Goal: Information Seeking & Learning: Compare options

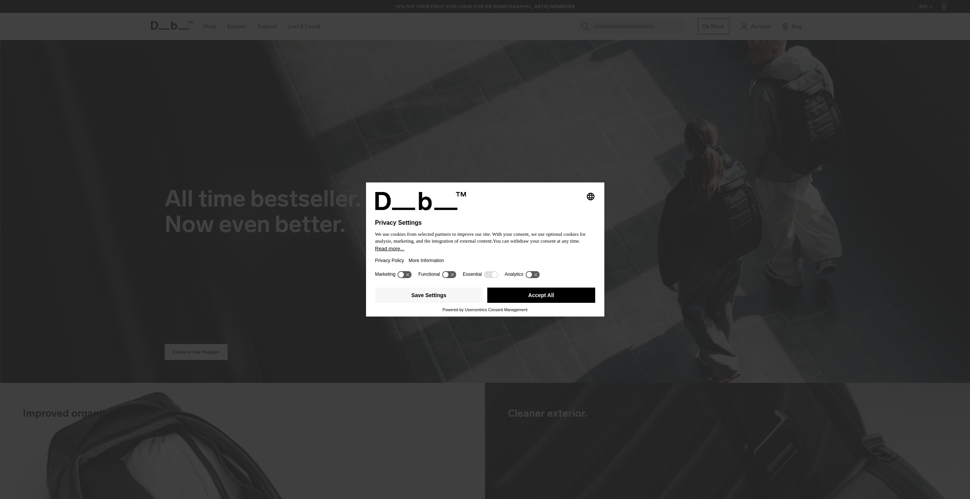
click at [448, 277] on icon at bounding box center [446, 275] width 6 height 6
click at [454, 278] on icon at bounding box center [453, 275] width 6 height 6
click at [453, 297] on button "Save Settings" at bounding box center [429, 295] width 108 height 15
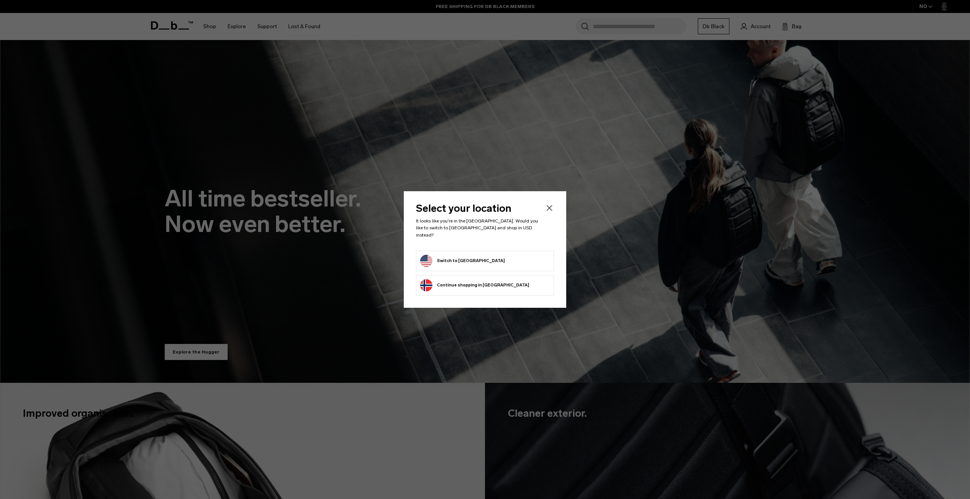
click at [475, 258] on button "Switch to United States" at bounding box center [462, 261] width 85 height 12
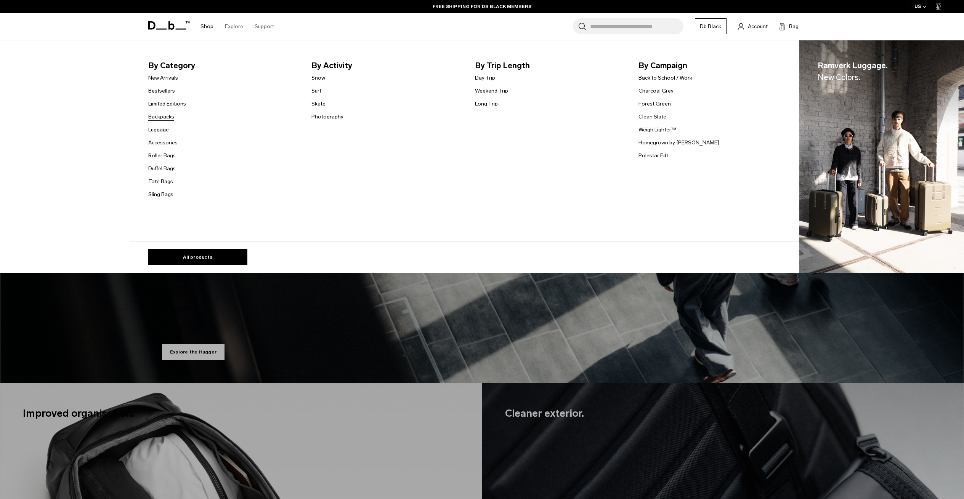
click at [164, 118] on link "Backpacks" at bounding box center [161, 117] width 26 height 8
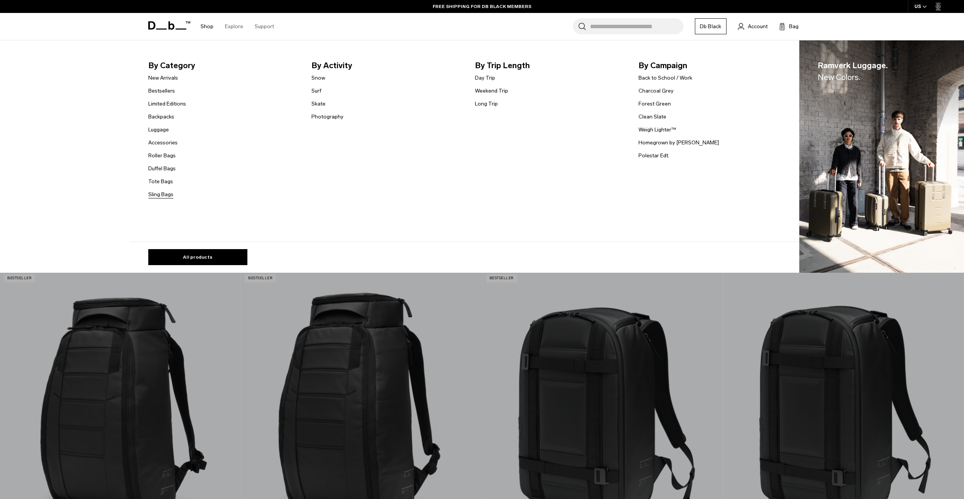
click at [162, 191] on li "Sling Bags" at bounding box center [167, 194] width 38 height 9
click at [162, 193] on link "Sling Bags" at bounding box center [160, 195] width 25 height 8
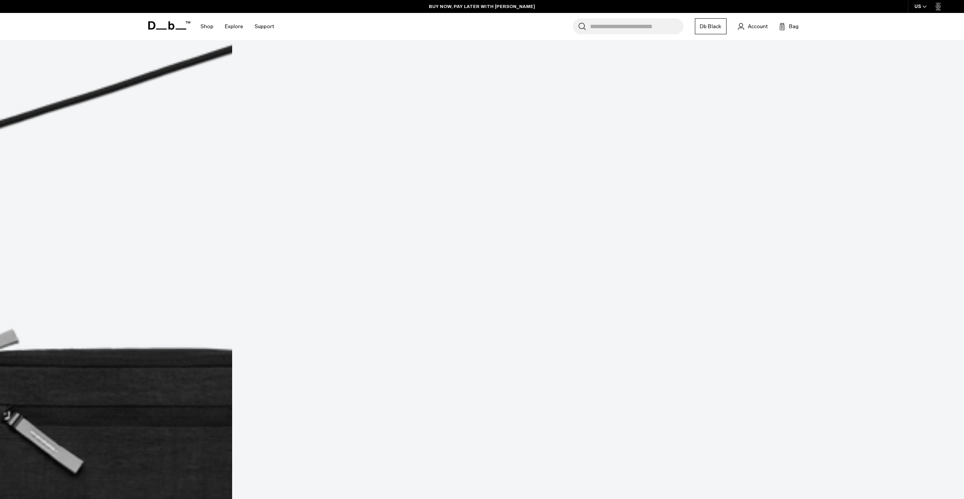
scroll to position [467, 0]
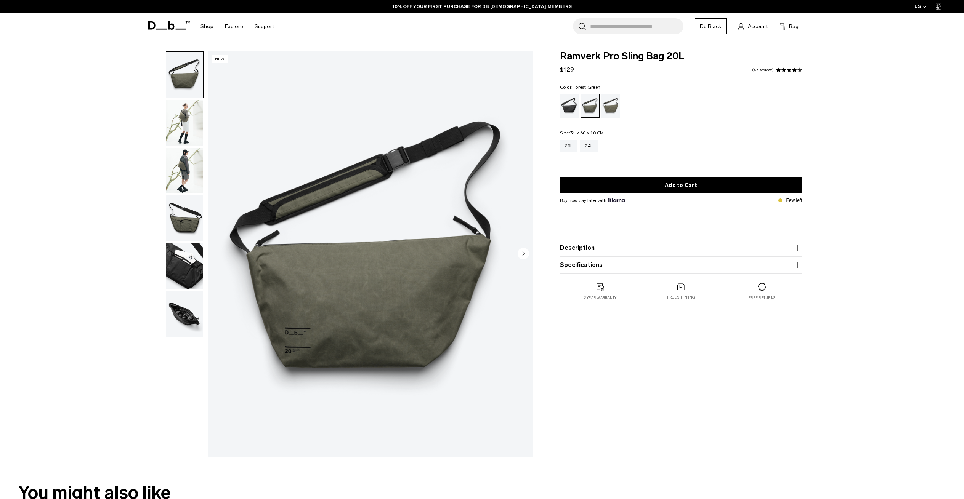
click at [185, 115] on img "button" at bounding box center [184, 123] width 37 height 46
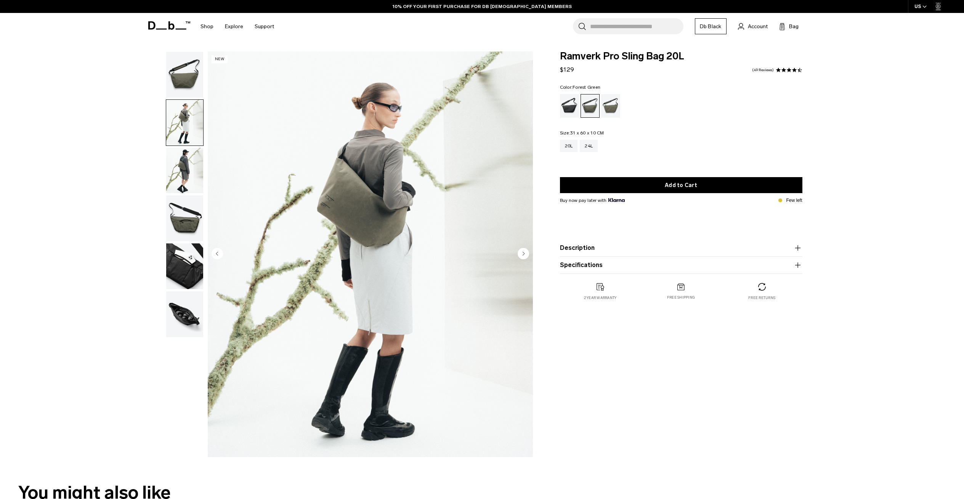
click at [187, 184] on img "button" at bounding box center [184, 171] width 37 height 46
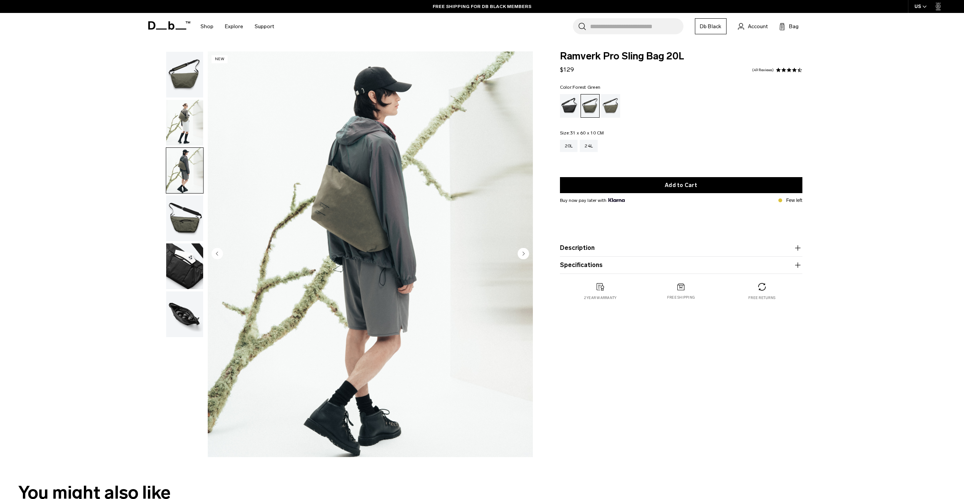
click at [185, 218] on img "button" at bounding box center [184, 219] width 37 height 46
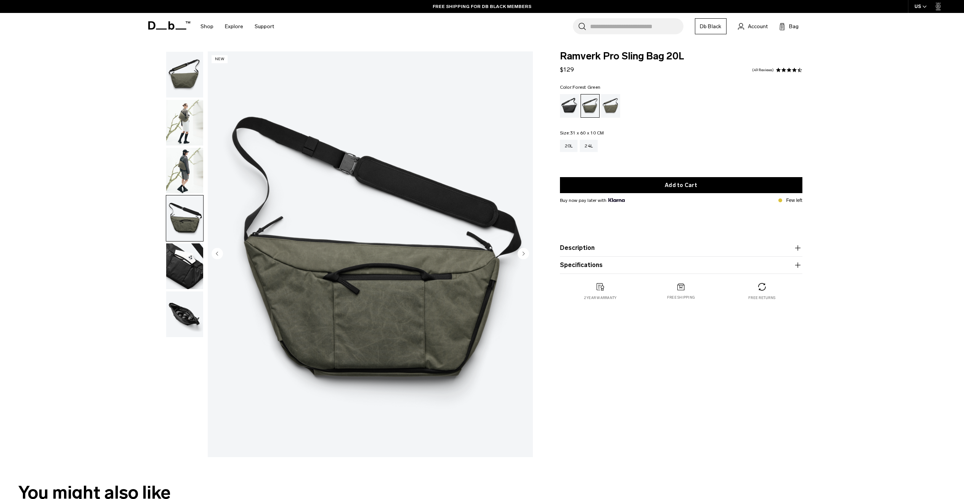
drag, startPoint x: 181, startPoint y: 262, endPoint x: 180, endPoint y: 268, distance: 6.8
click at [181, 262] on img "button" at bounding box center [184, 267] width 37 height 46
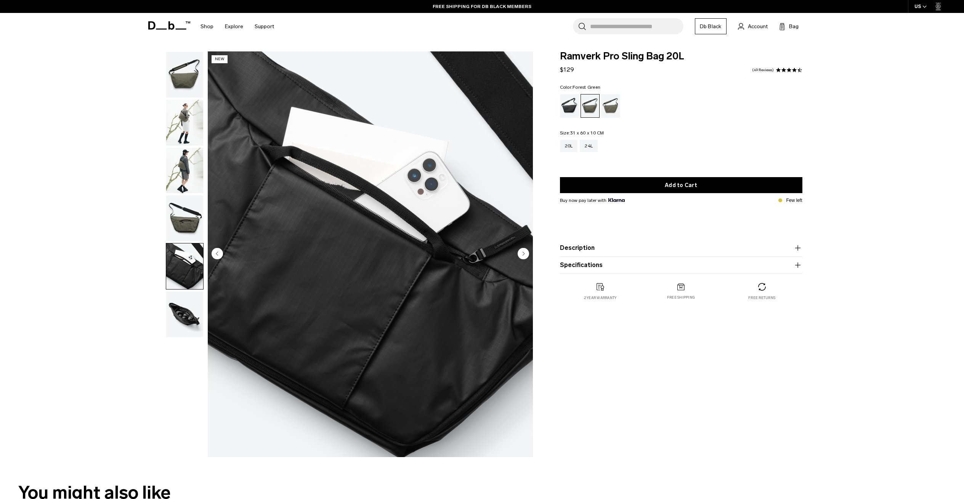
click at [173, 297] on img "button" at bounding box center [184, 315] width 37 height 46
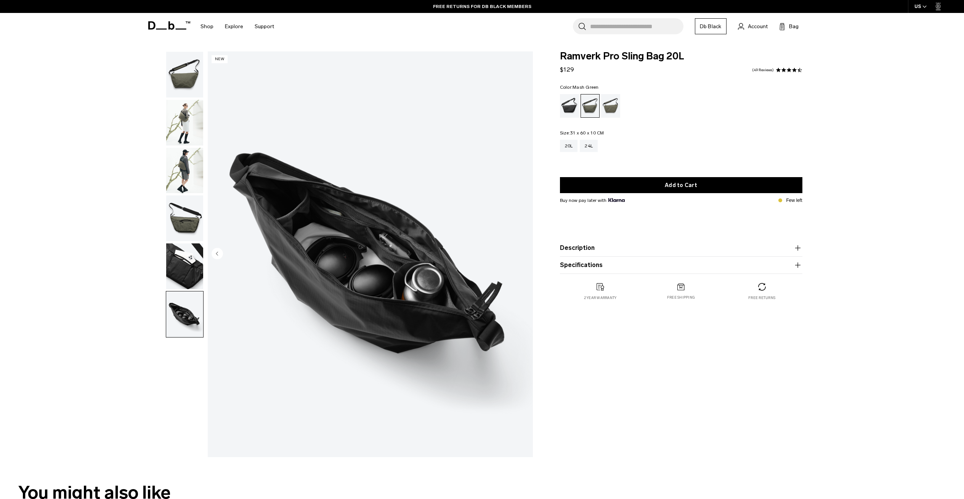
click at [615, 103] on div "Mash Green" at bounding box center [610, 106] width 19 height 24
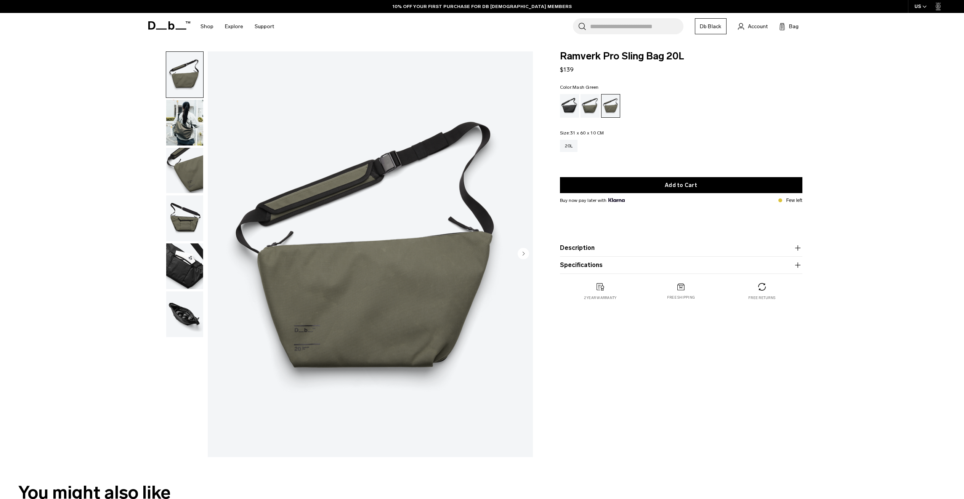
click at [641, 252] on button "Description" at bounding box center [681, 248] width 242 height 9
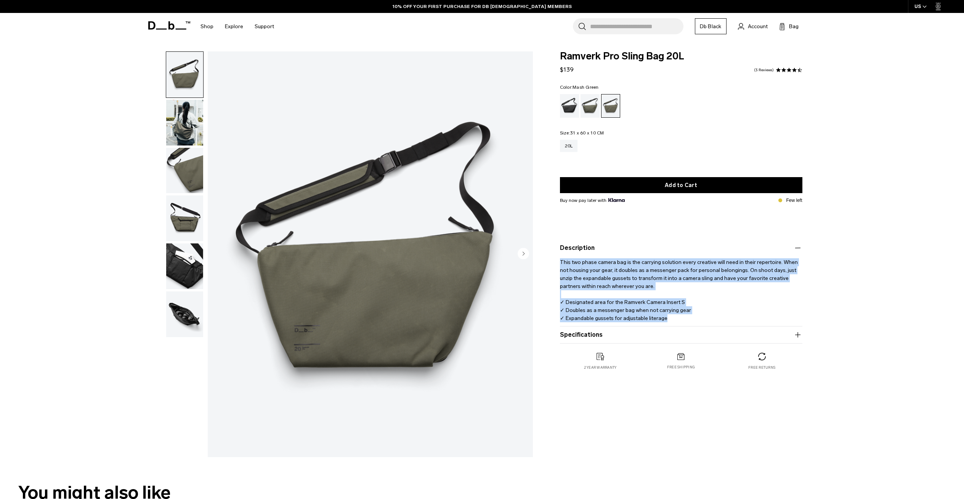
drag, startPoint x: 646, startPoint y: 269, endPoint x: 708, endPoint y: 318, distance: 79.5
click at [708, 318] on p "This two phase camera bag is the carrying solution every creative will need in …" at bounding box center [681, 288] width 242 height 70
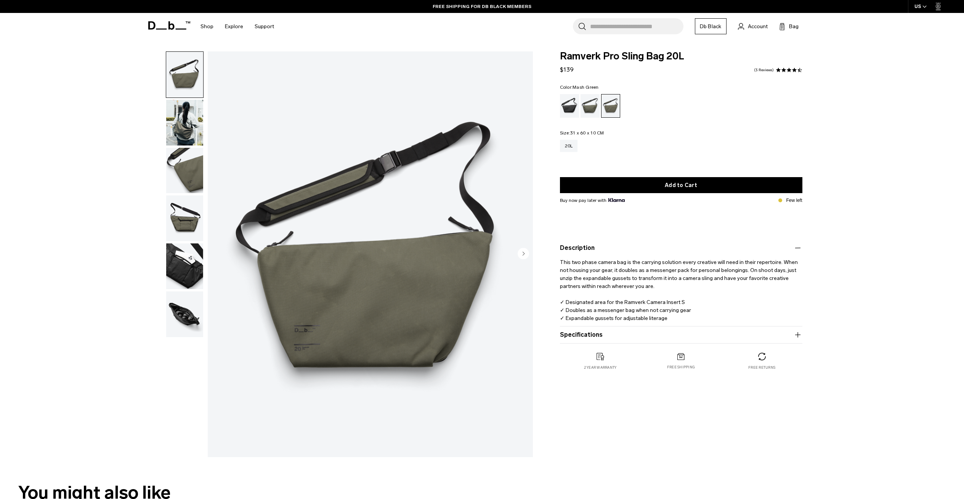
click at [641, 340] on product-accordion "Specifications Volume 20 Litres Dimensions 31 x 60 x 10 CM (H x W x D) Weight 0…" at bounding box center [681, 335] width 242 height 17
click at [642, 336] on button "Specifications" at bounding box center [681, 335] width 242 height 9
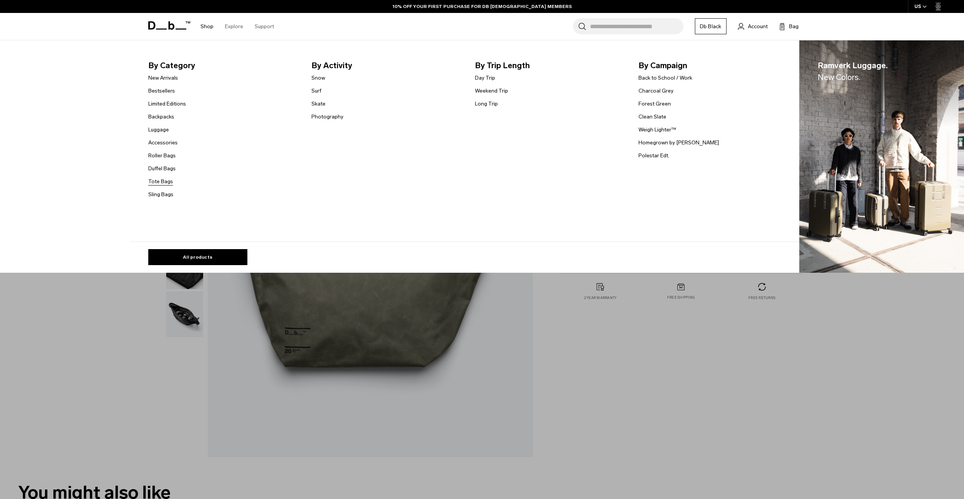
click at [162, 180] on link "Tote Bags" at bounding box center [160, 182] width 25 height 8
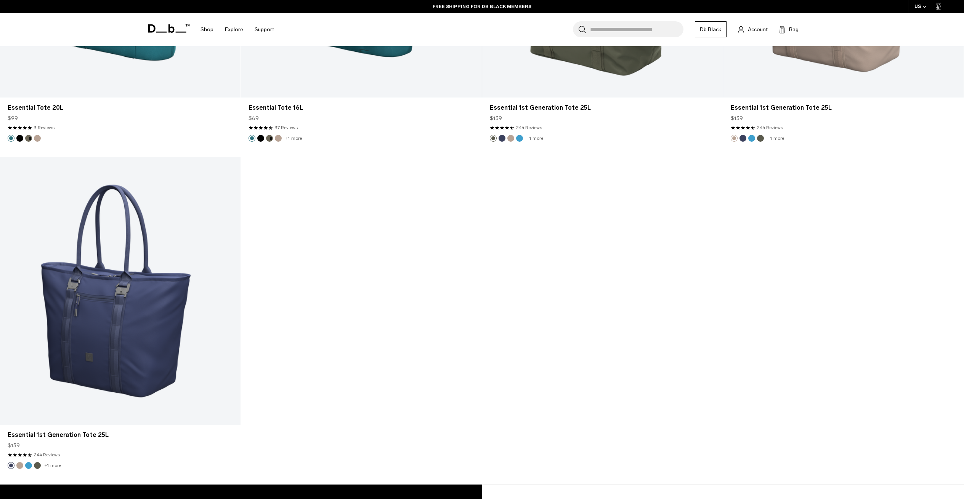
scroll to position [1751, 0]
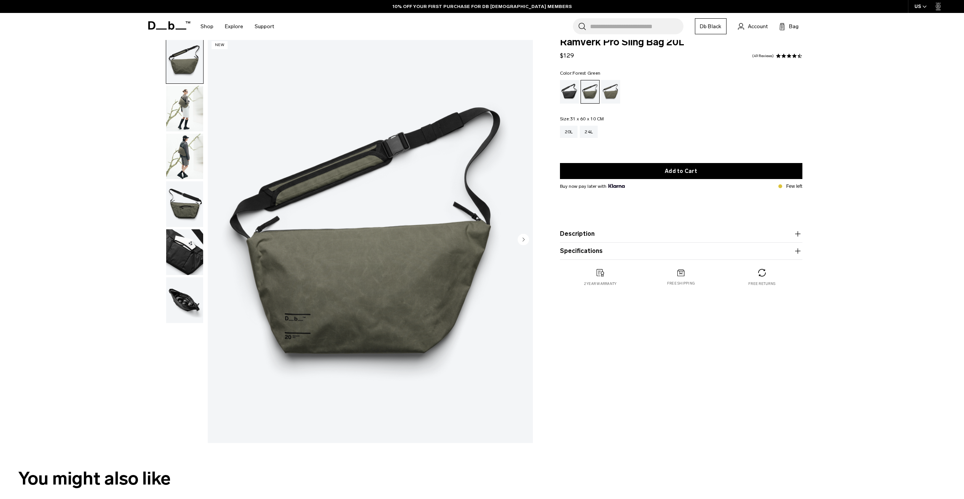
scroll to position [22, 0]
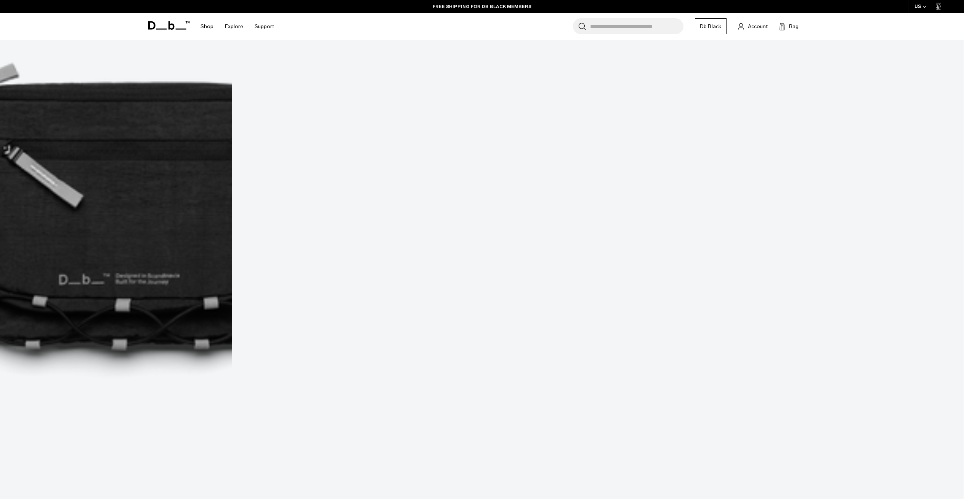
scroll to position [738, 0]
